Goal: Navigation & Orientation: Find specific page/section

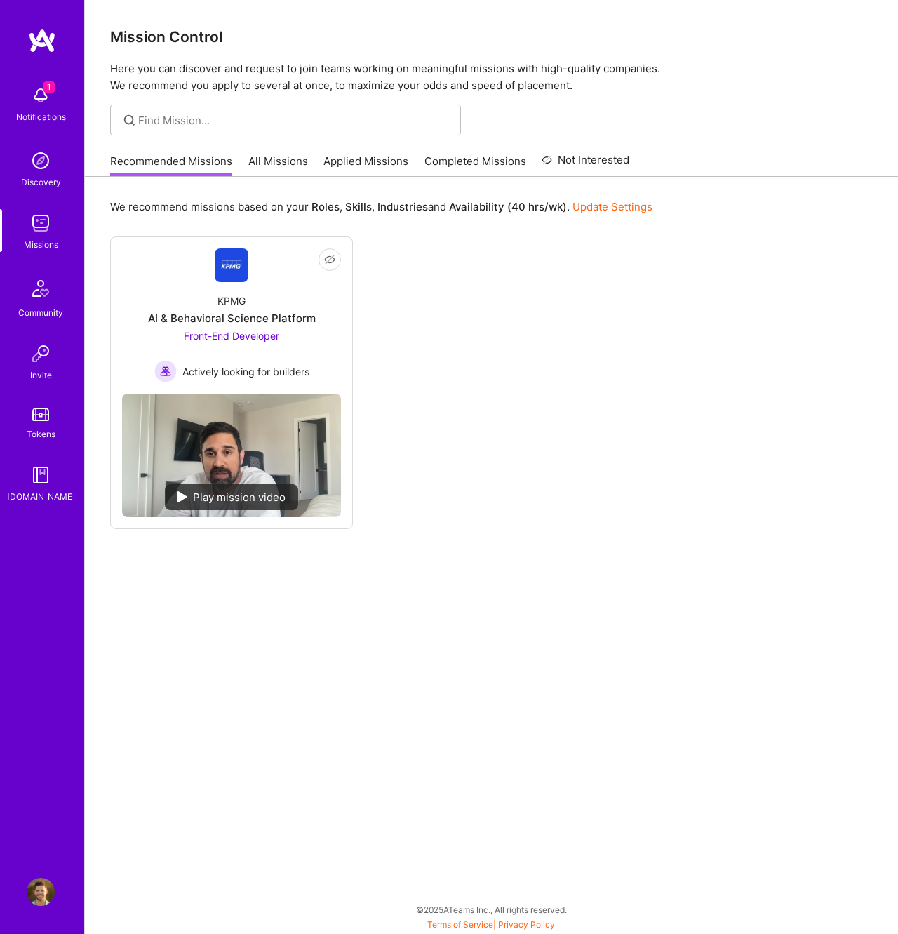
click at [39, 102] on img at bounding box center [41, 95] width 28 height 28
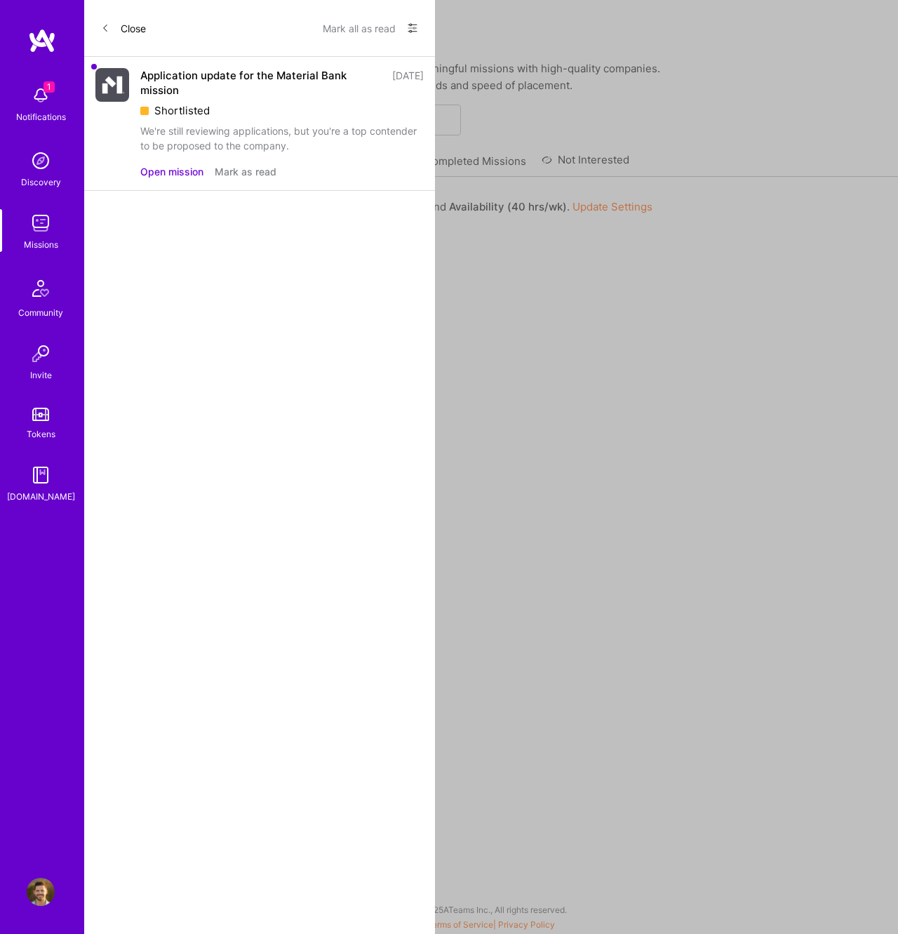
click at [258, 168] on button "Mark as read" at bounding box center [246, 171] width 62 height 15
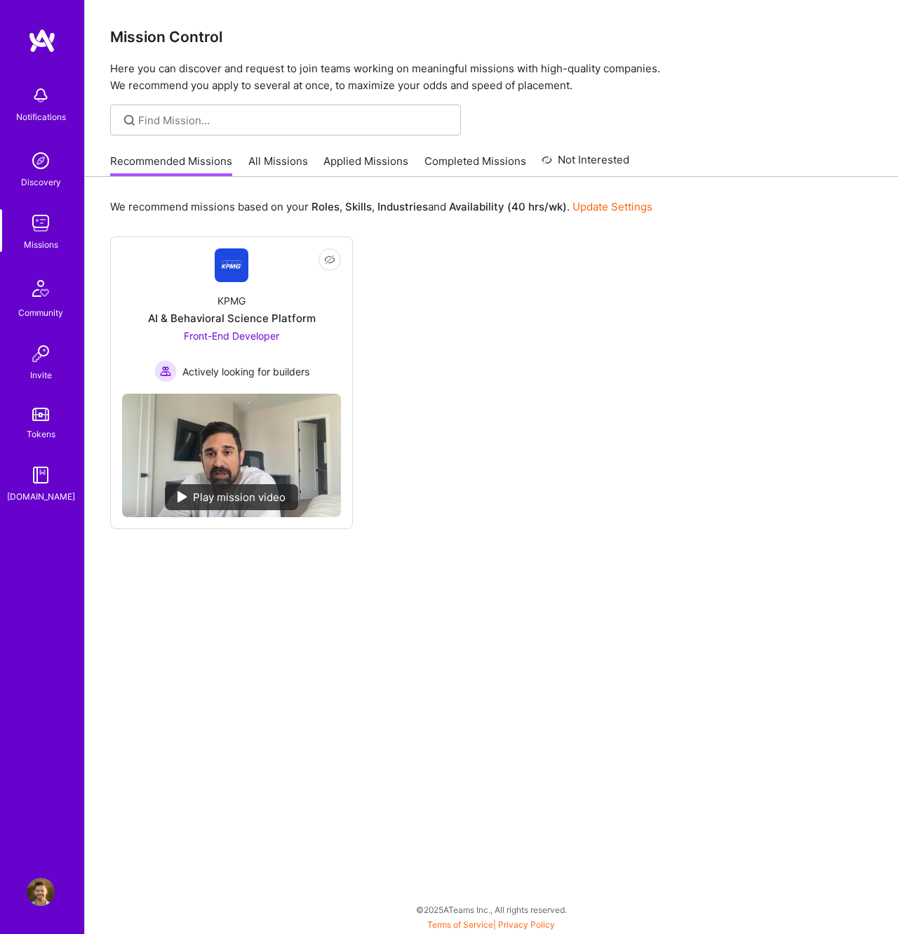
click at [55, 231] on img at bounding box center [41, 223] width 28 height 28
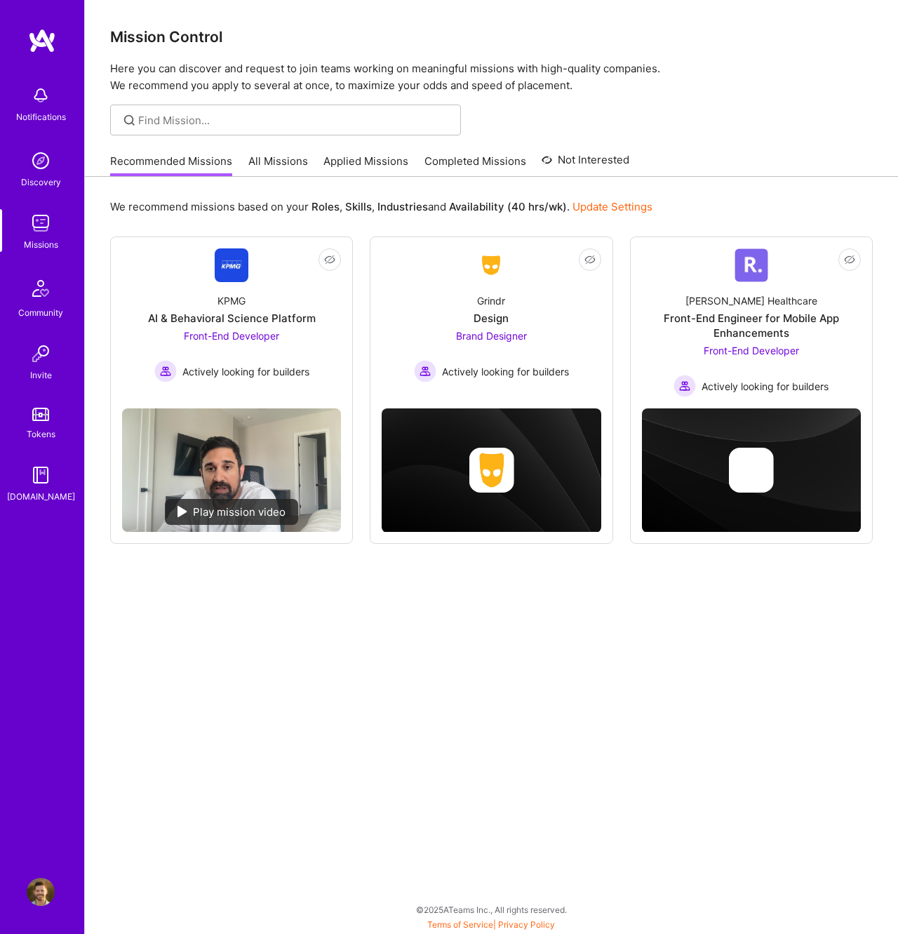
click at [276, 170] on link "All Missions" at bounding box center [278, 165] width 60 height 23
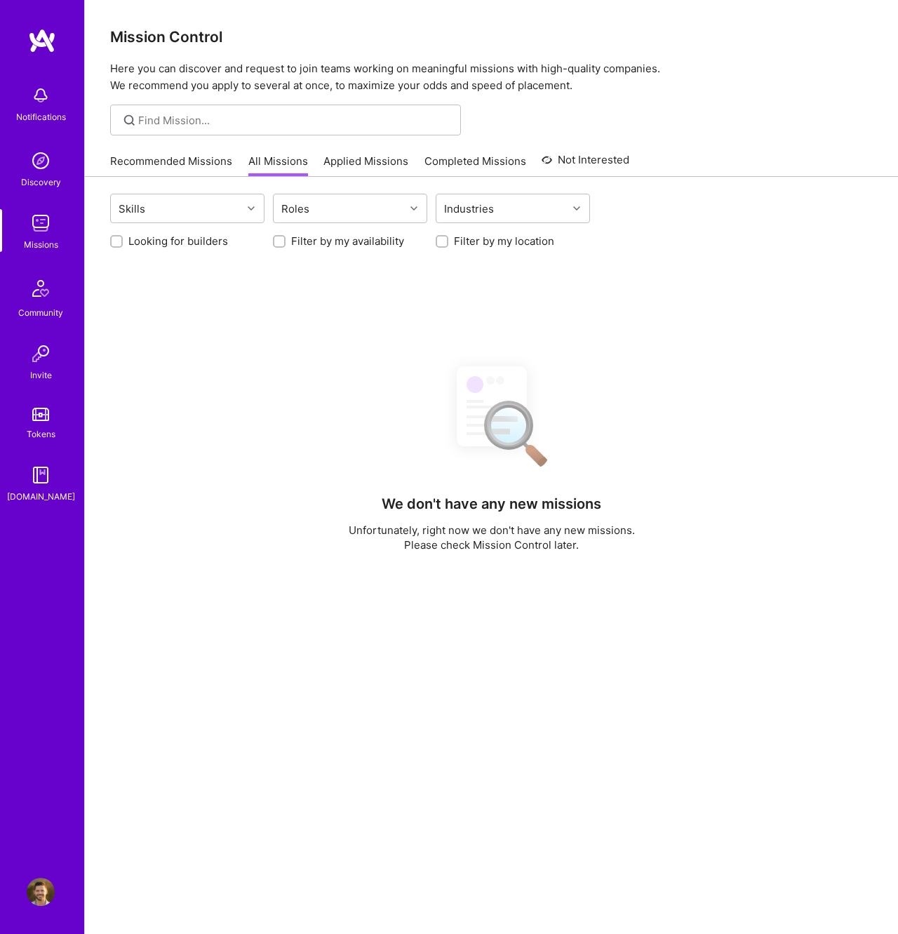
click at [208, 163] on link "Recommended Missions" at bounding box center [171, 165] width 122 height 23
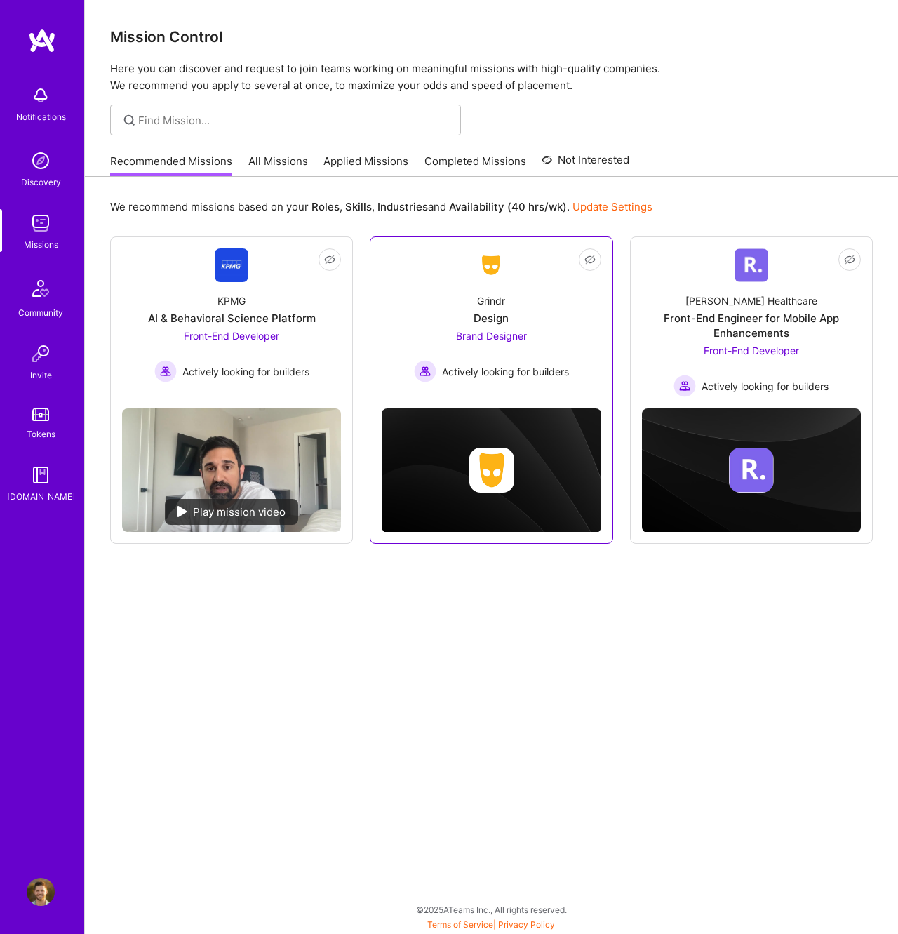
click at [558, 269] on link "Not Interested Grindr Design Brand Designer Actively looking for builders" at bounding box center [491, 316] width 219 height 136
